Goal: Task Accomplishment & Management: Manage account settings

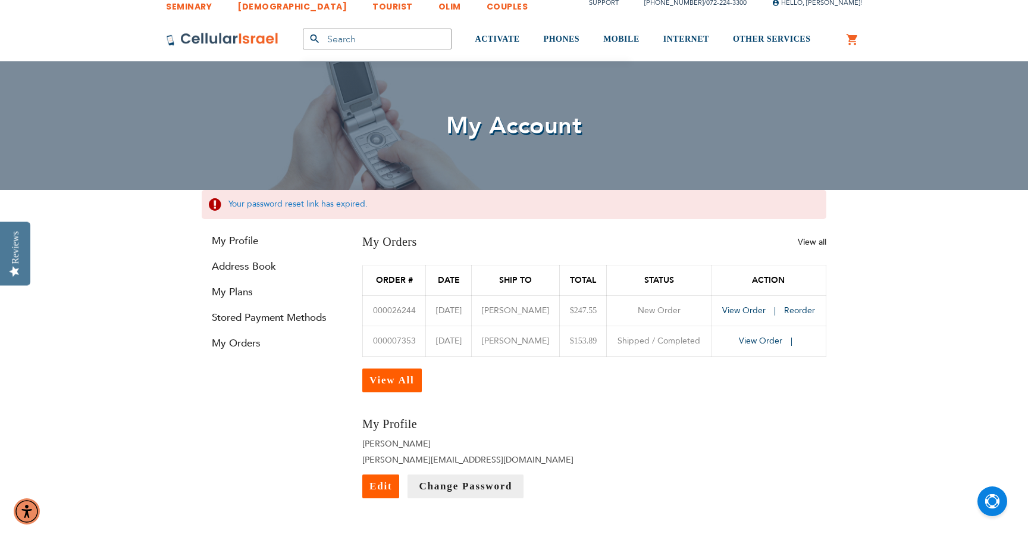
scroll to position [16, 0]
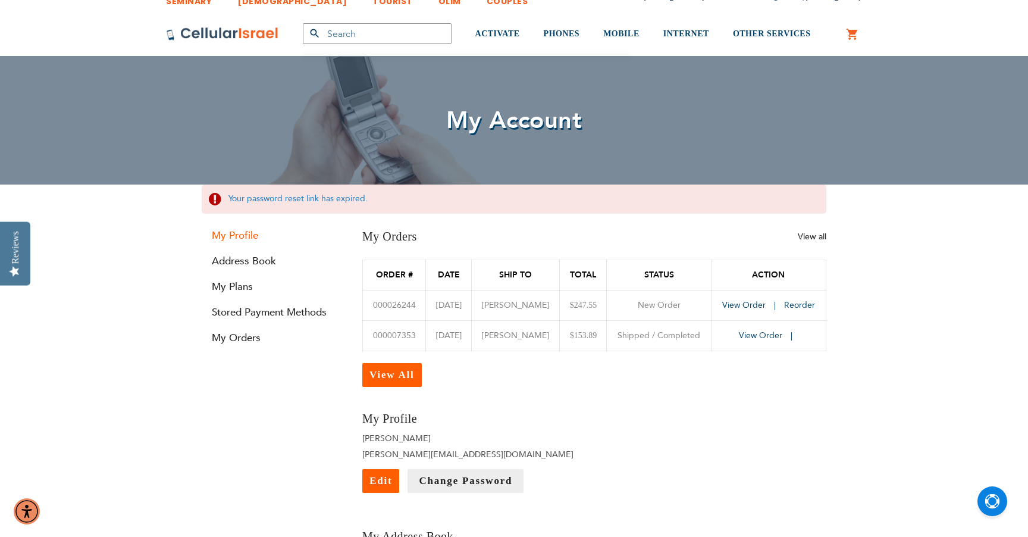
click at [244, 235] on link "My Profile" at bounding box center [273, 236] width 143 height 14
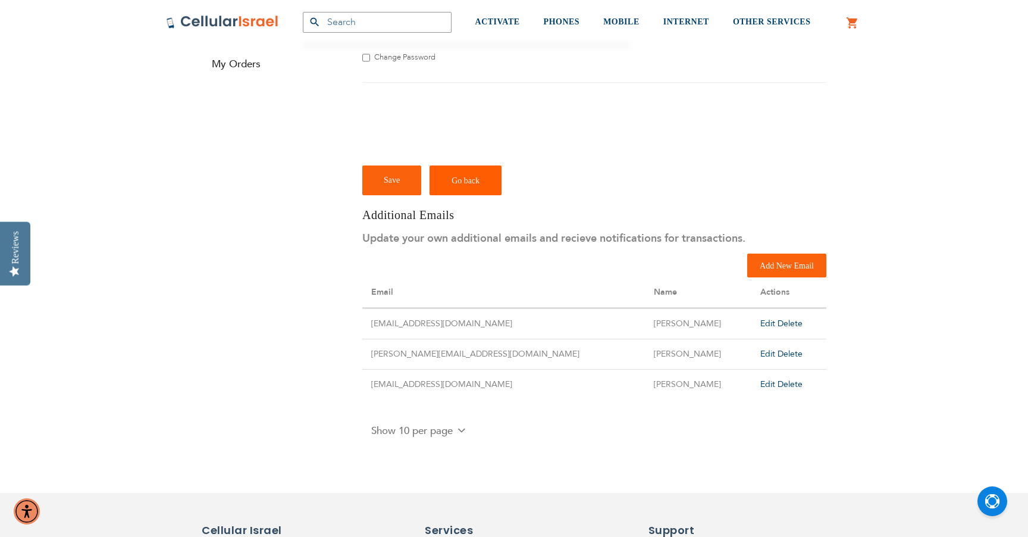
scroll to position [252, 0]
click at [778, 321] on span "Delete" at bounding box center [790, 322] width 25 height 11
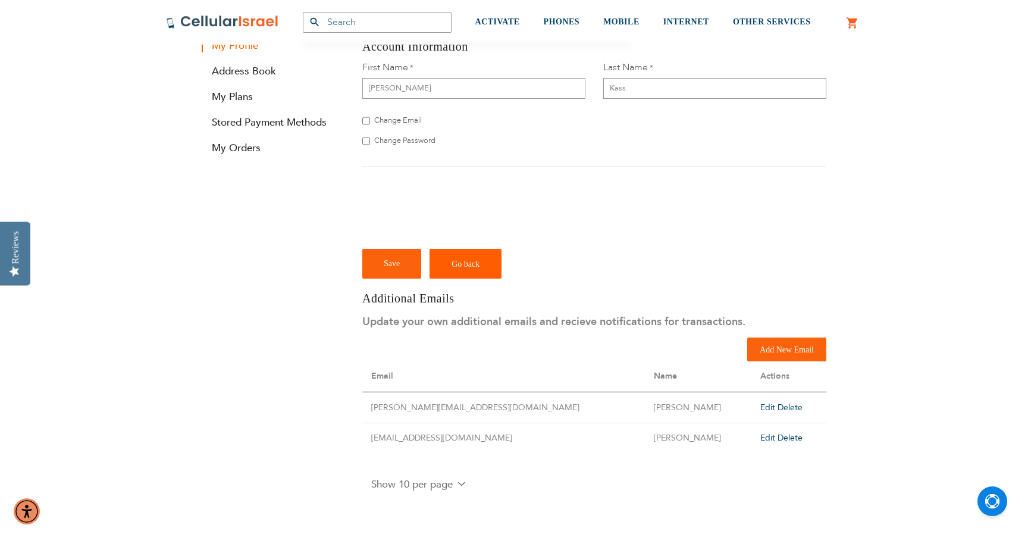
scroll to position [208, 0]
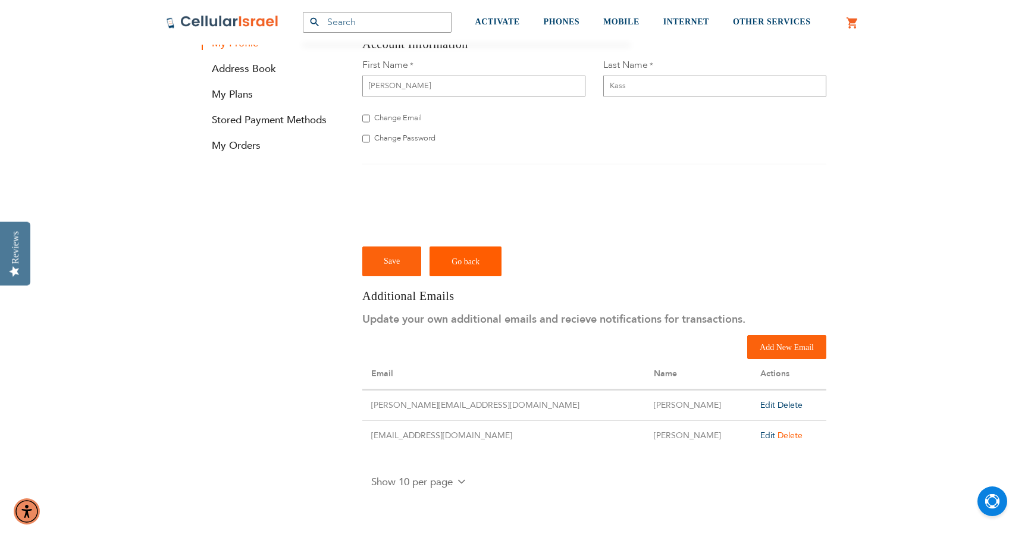
click at [778, 431] on span "Delete" at bounding box center [790, 435] width 25 height 11
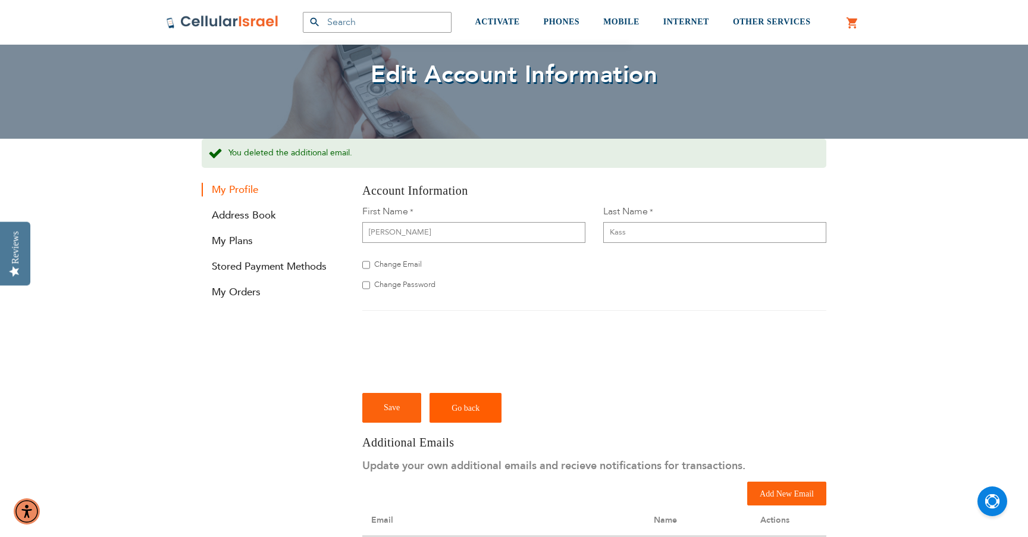
scroll to position [67, 0]
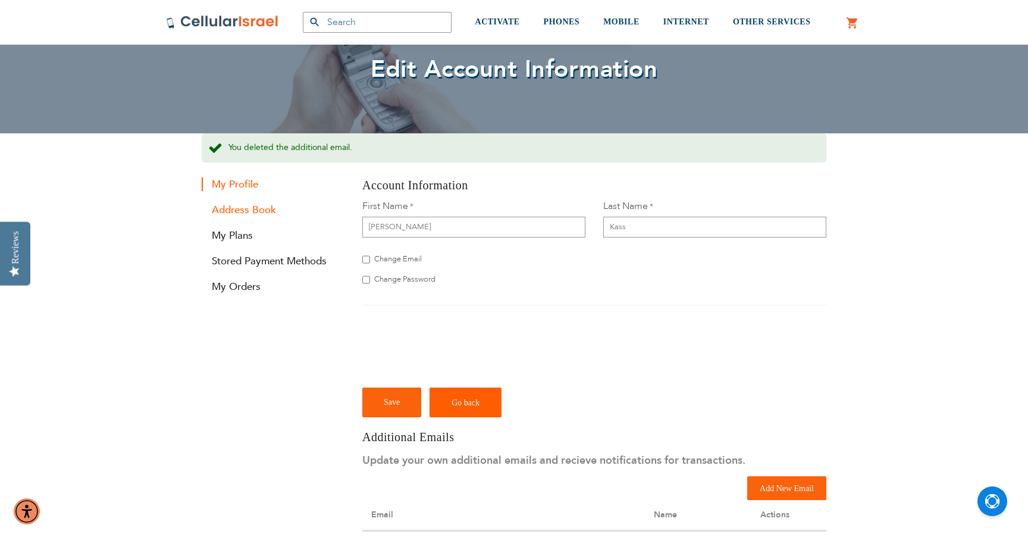
click at [255, 209] on link "Address Book" at bounding box center [273, 210] width 143 height 14
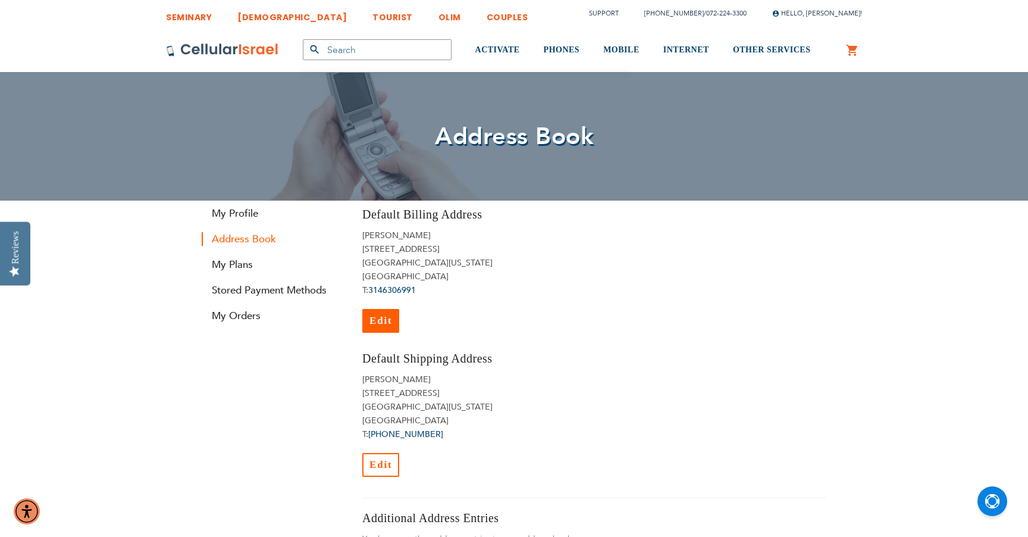
click at [382, 459] on link "Edit" at bounding box center [380, 465] width 37 height 24
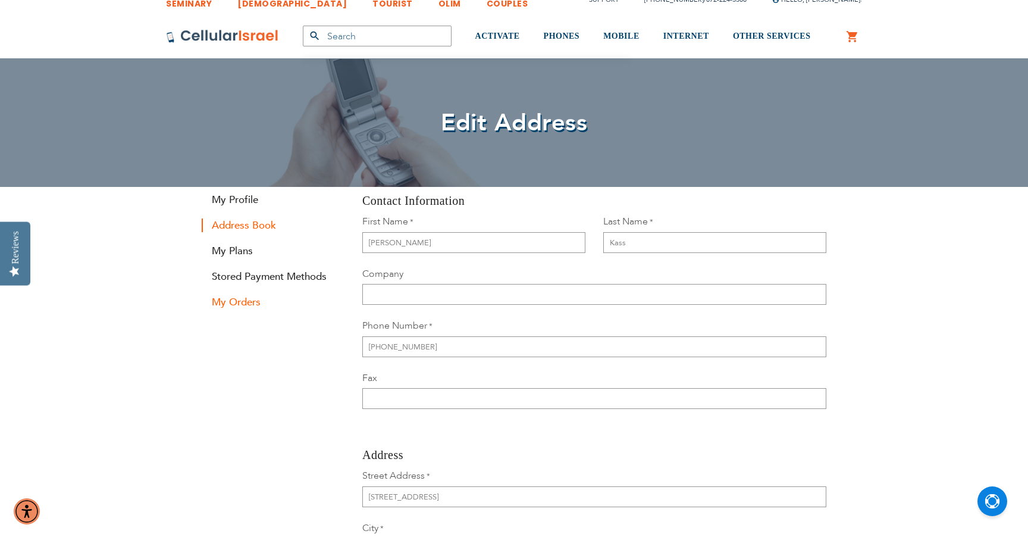
scroll to position [8, 0]
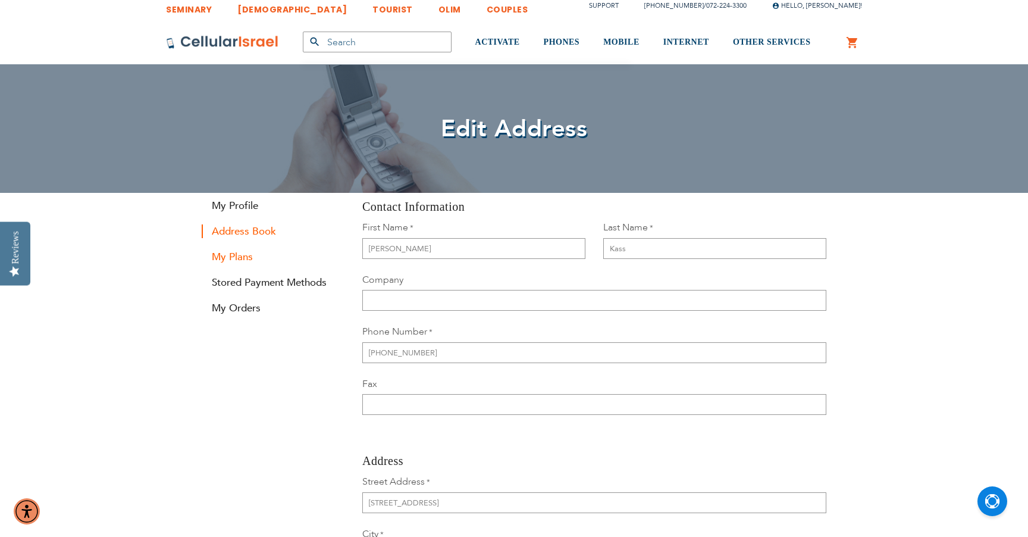
click at [231, 262] on link "My Plans" at bounding box center [273, 257] width 143 height 14
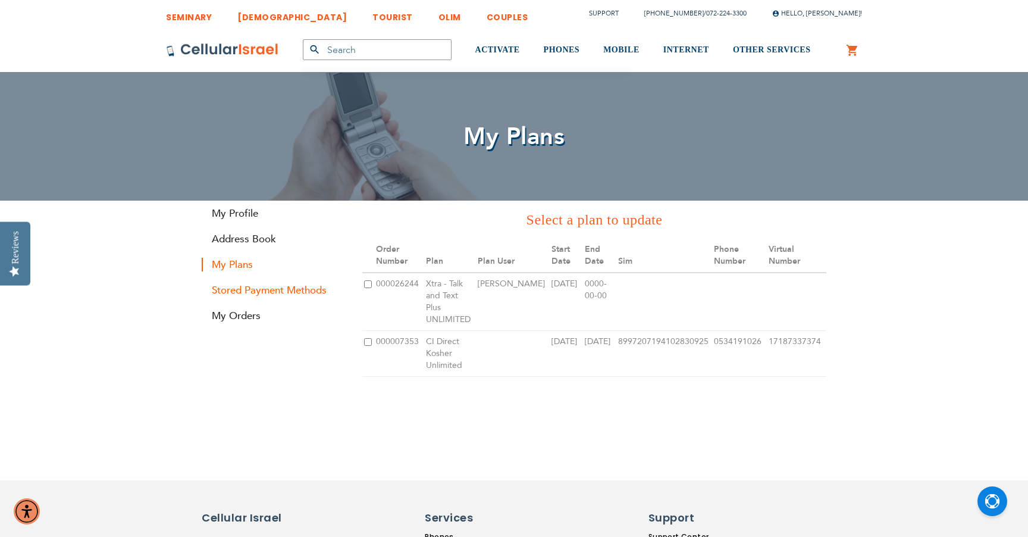
click at [257, 290] on link "Stored Payment Methods" at bounding box center [273, 290] width 143 height 14
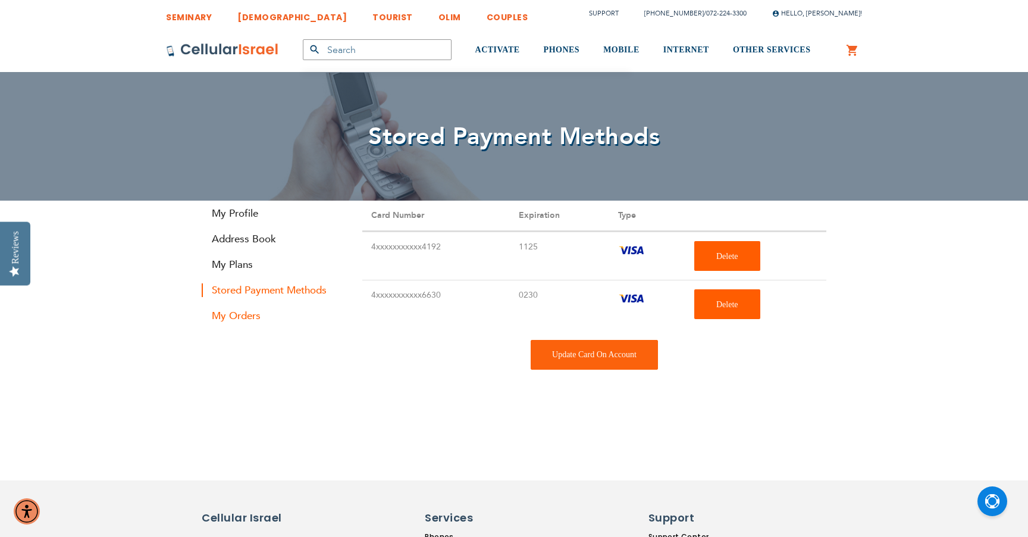
click at [248, 320] on link "My Orders" at bounding box center [273, 316] width 143 height 14
